Goal: Information Seeking & Learning: Learn about a topic

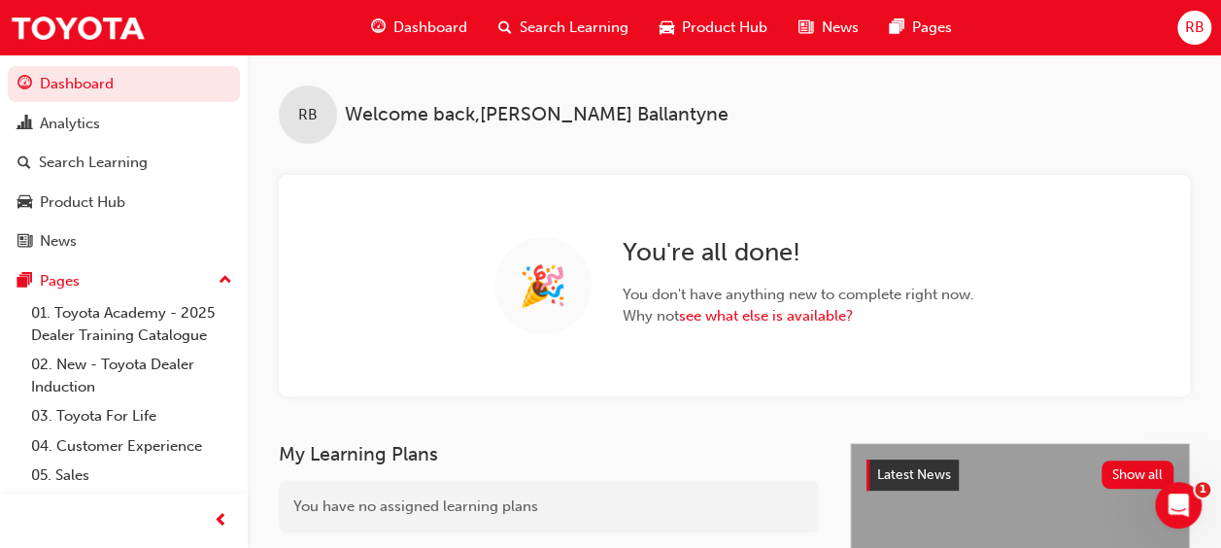
click at [558, 17] on span "Search Learning" at bounding box center [574, 28] width 109 height 22
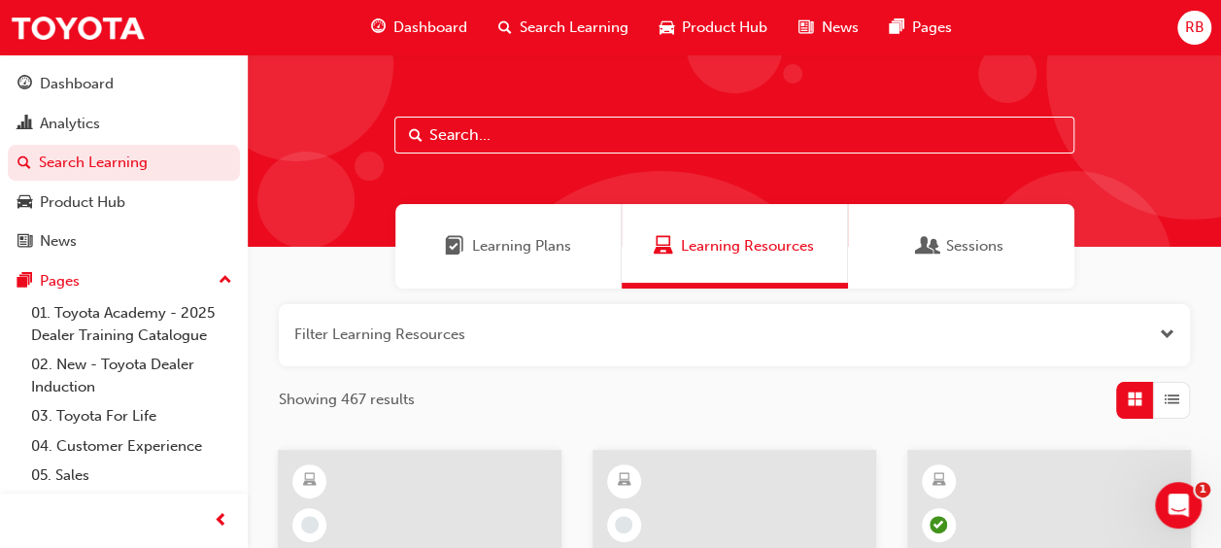
click at [519, 139] on input "text" at bounding box center [734, 135] width 680 height 37
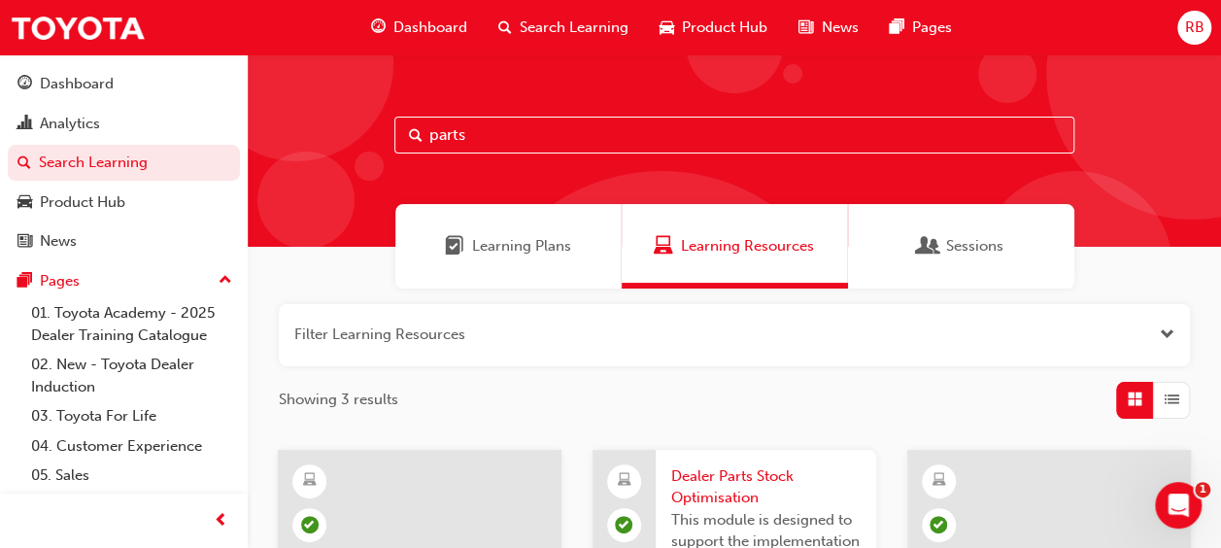
type input "parts"
click at [492, 235] on span "Learning Plans" at bounding box center [521, 246] width 99 height 22
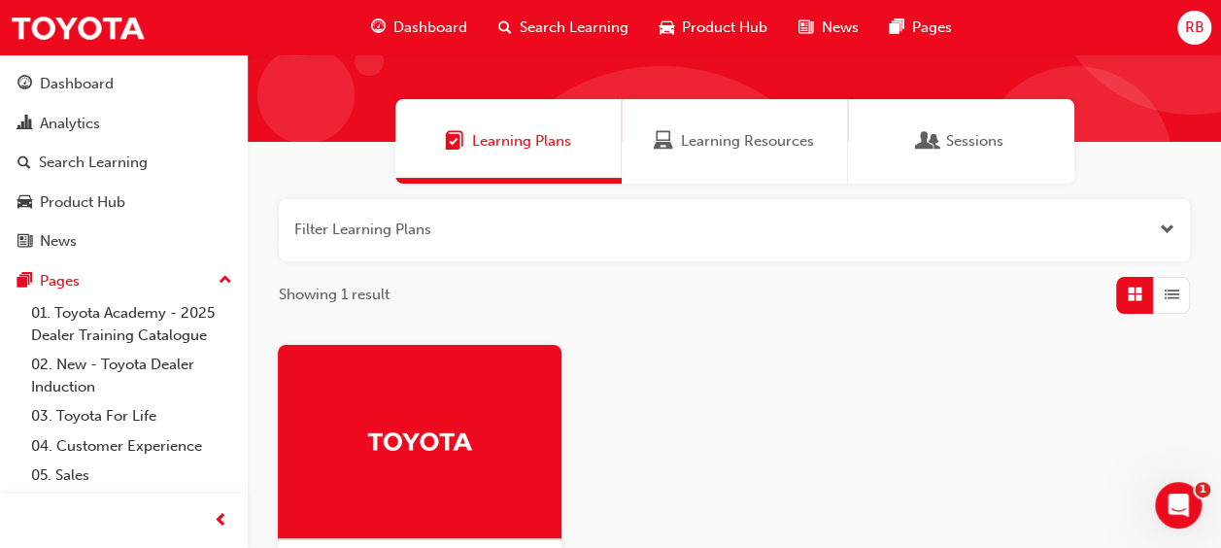
scroll to position [194, 0]
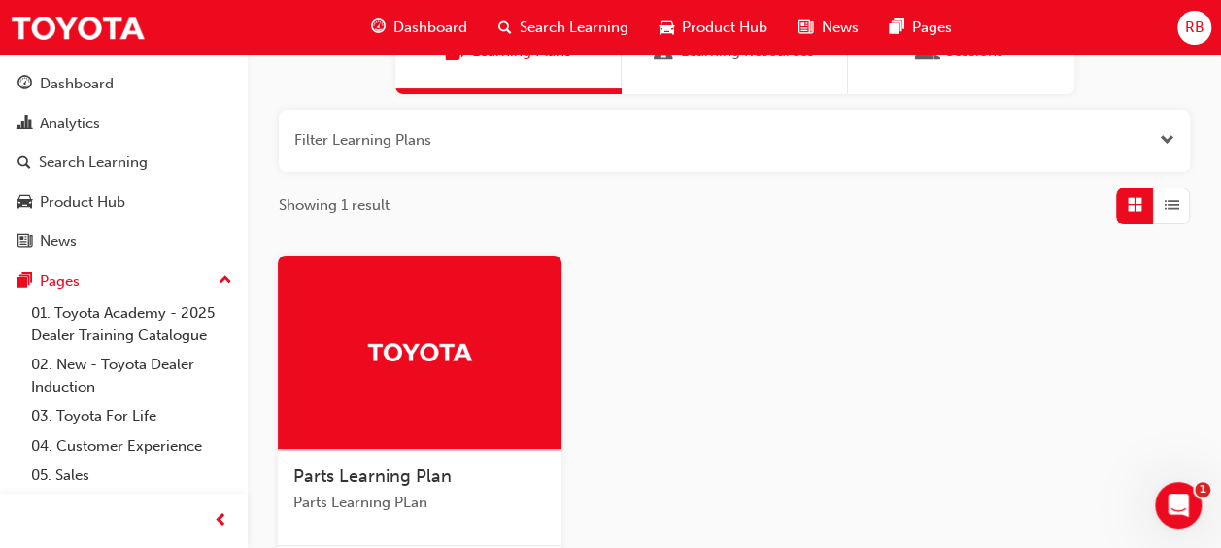
click at [441, 472] on span "Parts Learning Plan" at bounding box center [372, 475] width 158 height 21
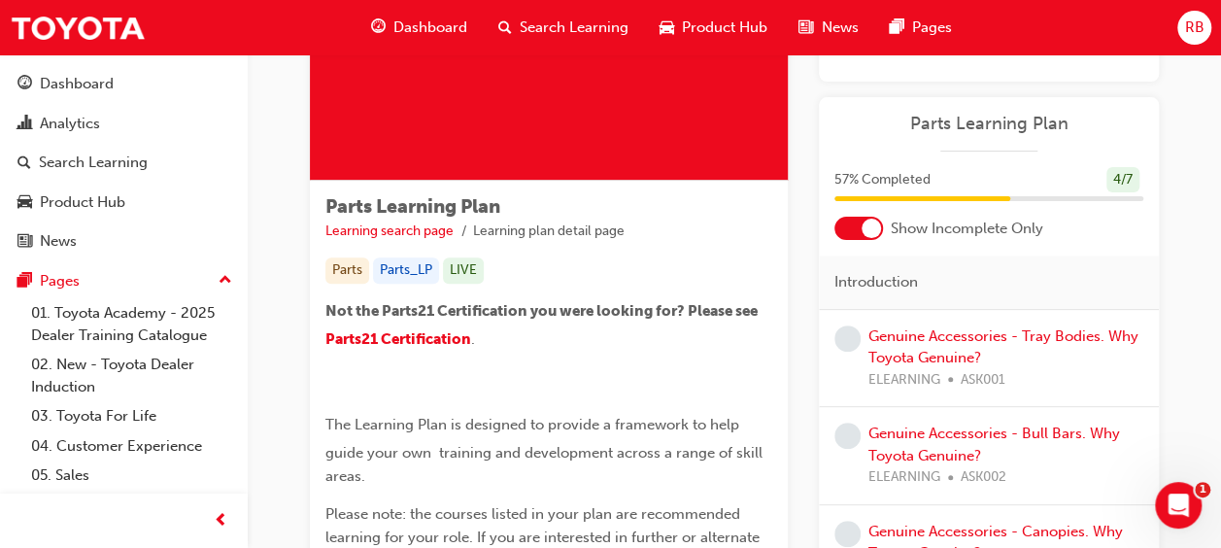
scroll to position [212, 0]
click at [363, 332] on span "Parts21 Certification" at bounding box center [398, 338] width 146 height 17
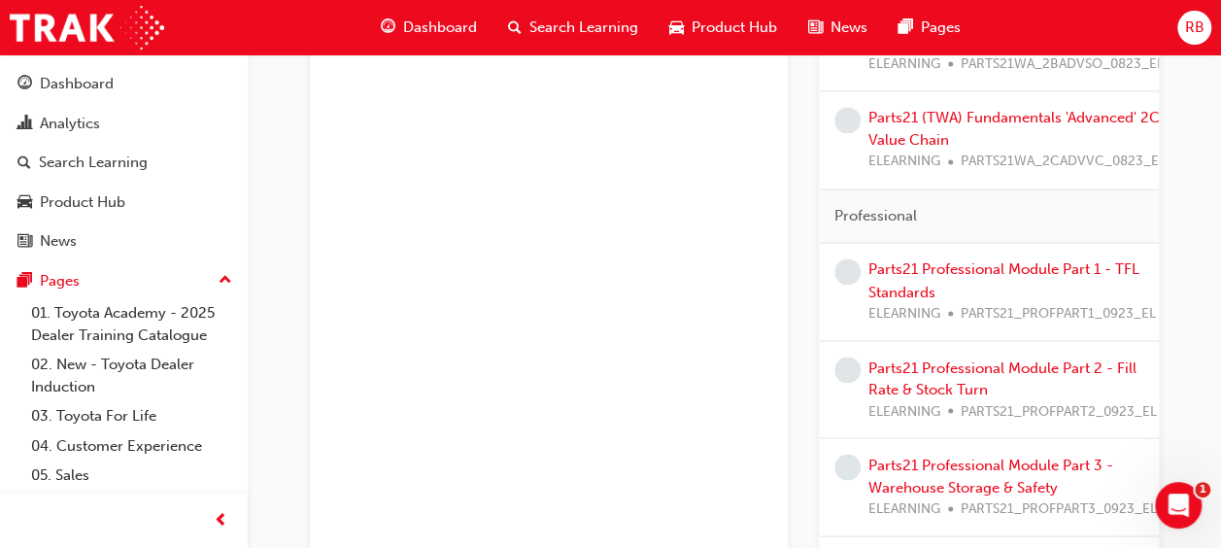
scroll to position [1554, 0]
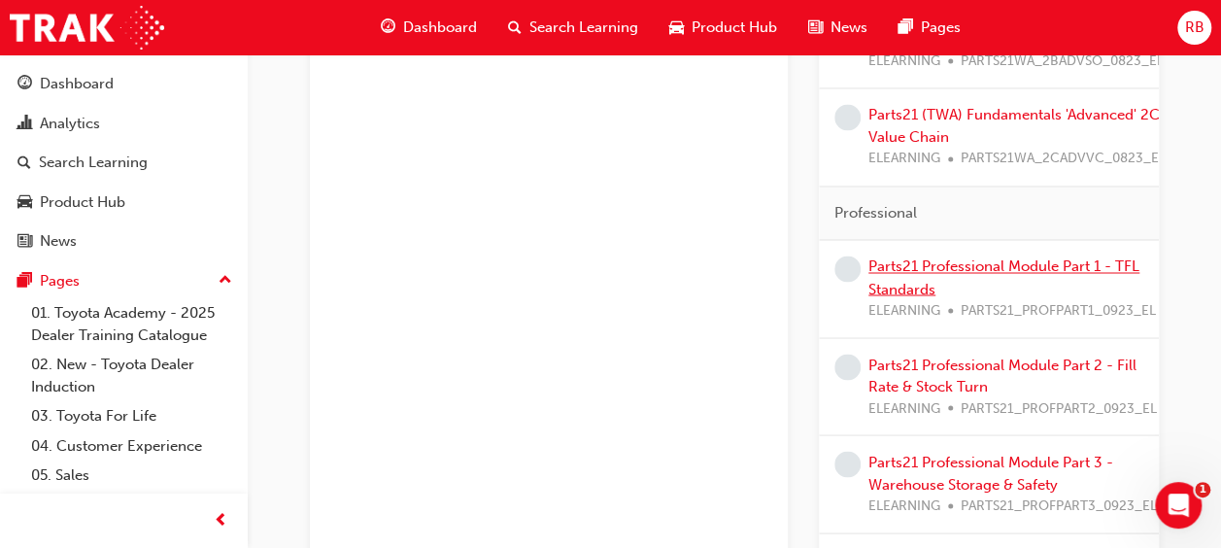
click at [886, 262] on link "Parts21 Professional Module Part 1 - TFL Standards" at bounding box center [1004, 277] width 271 height 40
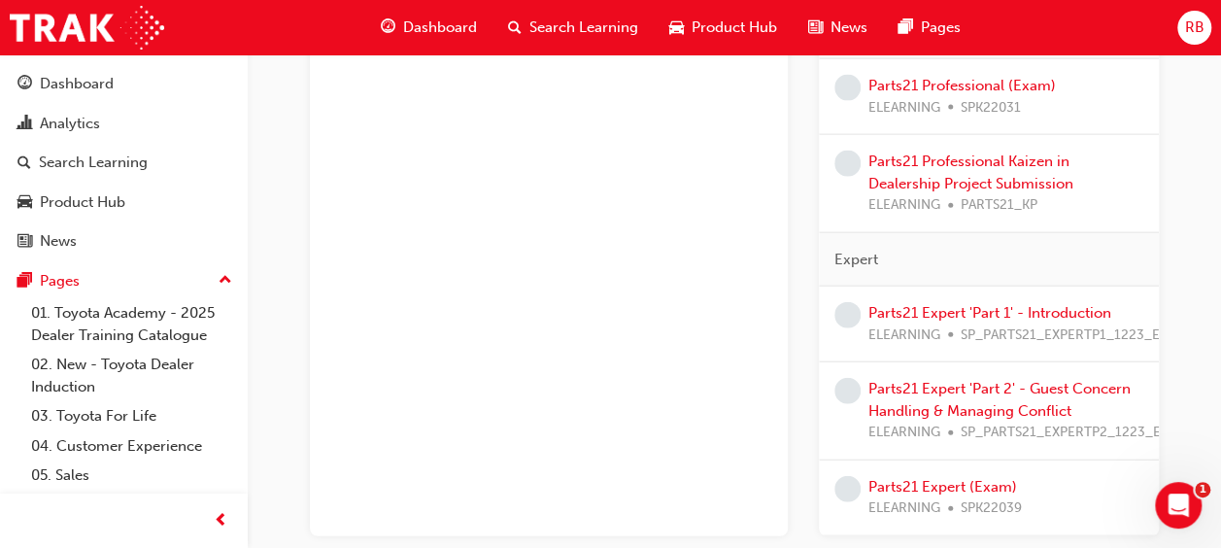
scroll to position [2137, 0]
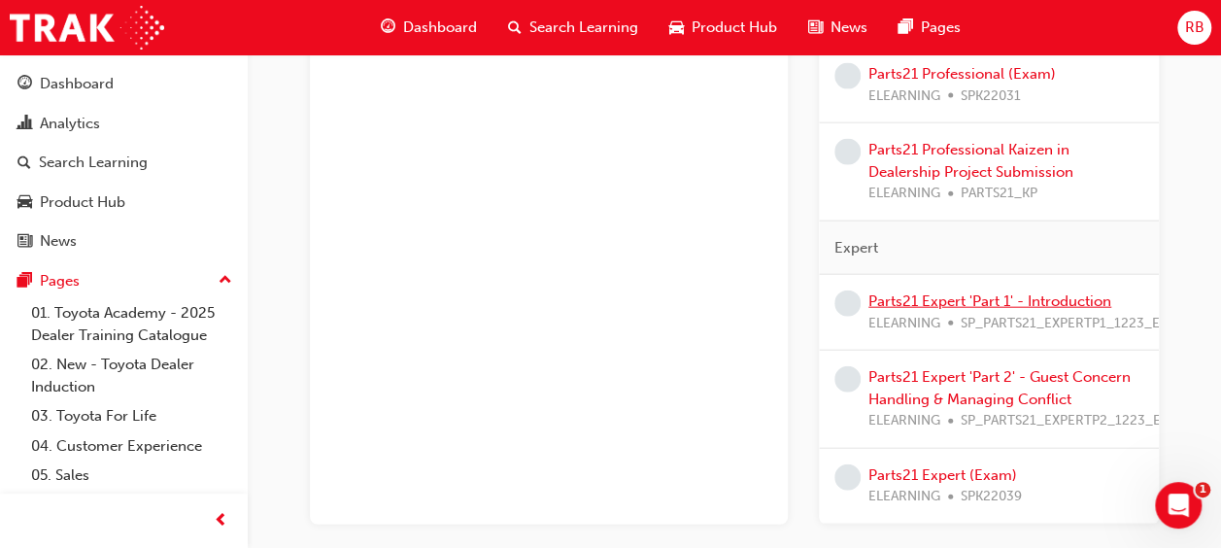
click at [938, 292] on link "Parts21 Expert 'Part 1' - Introduction" at bounding box center [990, 300] width 243 height 17
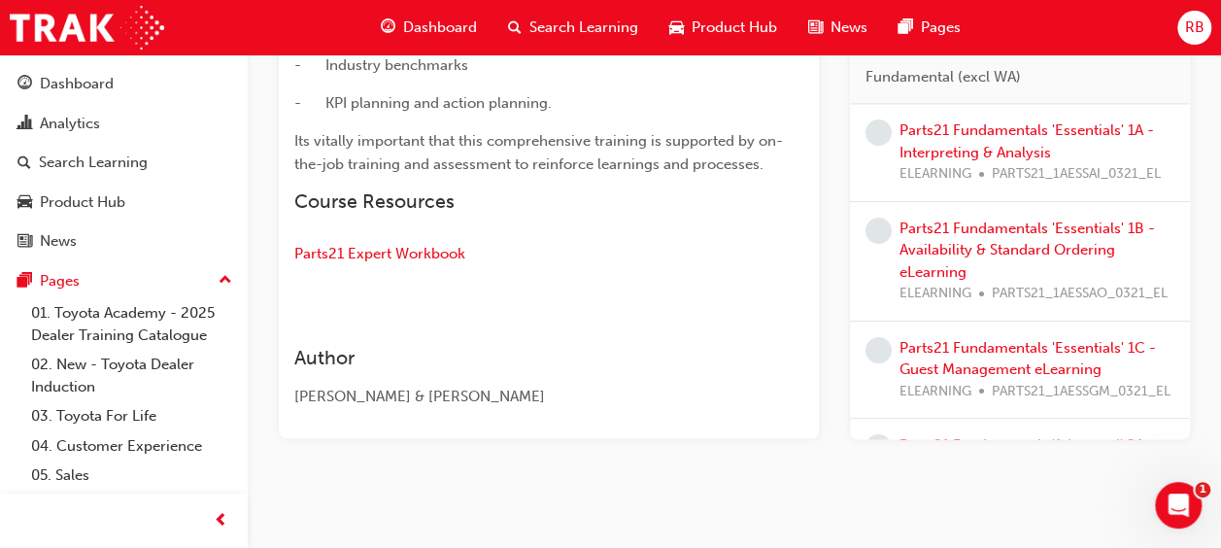
scroll to position [1508, 0]
click at [448, 259] on span "Parts21 Expert Workbook" at bounding box center [379, 253] width 171 height 17
